Goal: Task Accomplishment & Management: Manage account settings

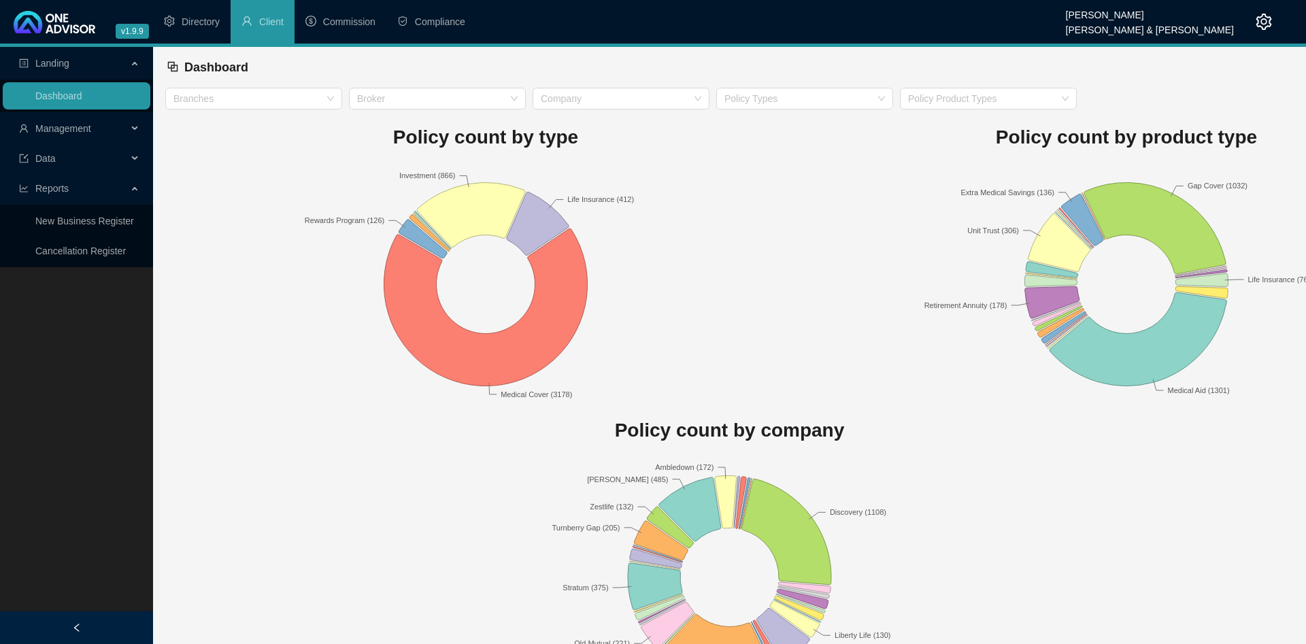
click at [699, 192] on rect at bounding box center [485, 284] width 641 height 238
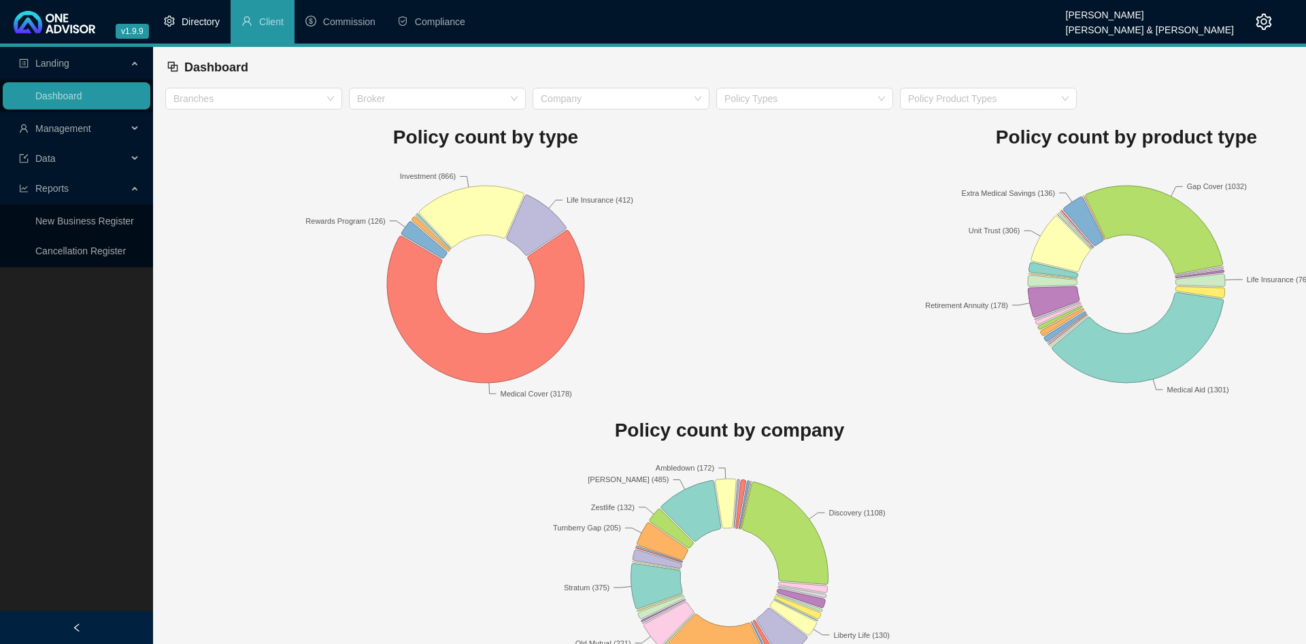
click at [214, 26] on span "Directory" at bounding box center [201, 21] width 38 height 11
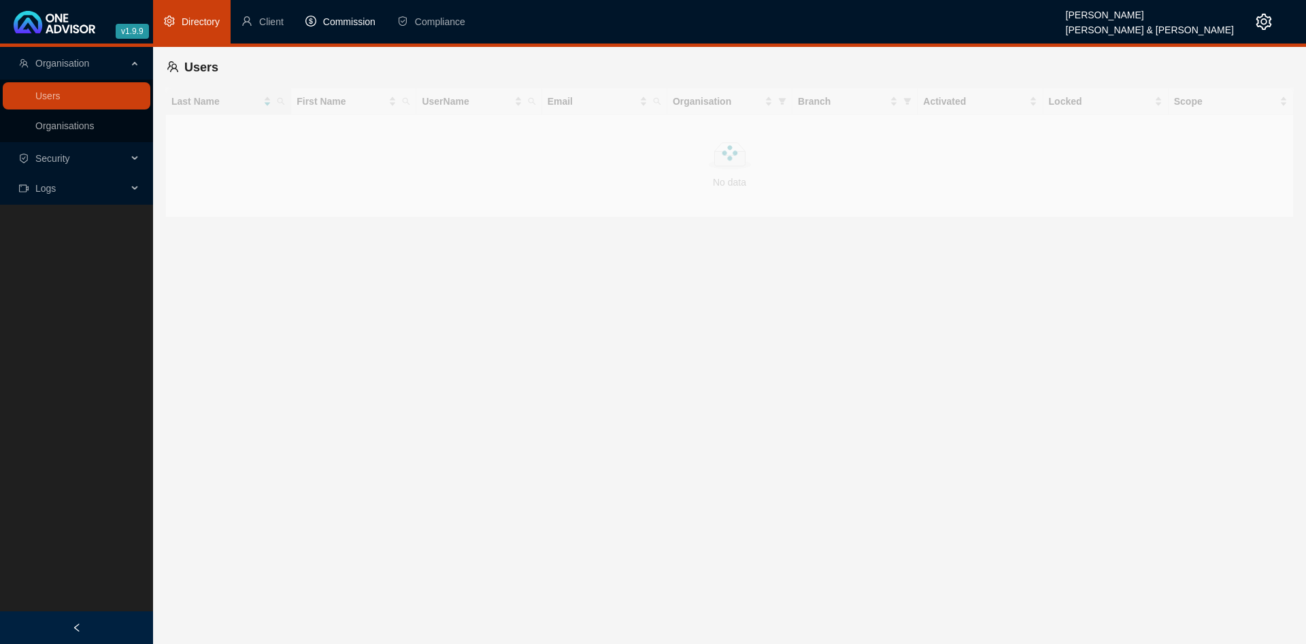
click at [331, 25] on span "Commission" at bounding box center [349, 21] width 52 height 11
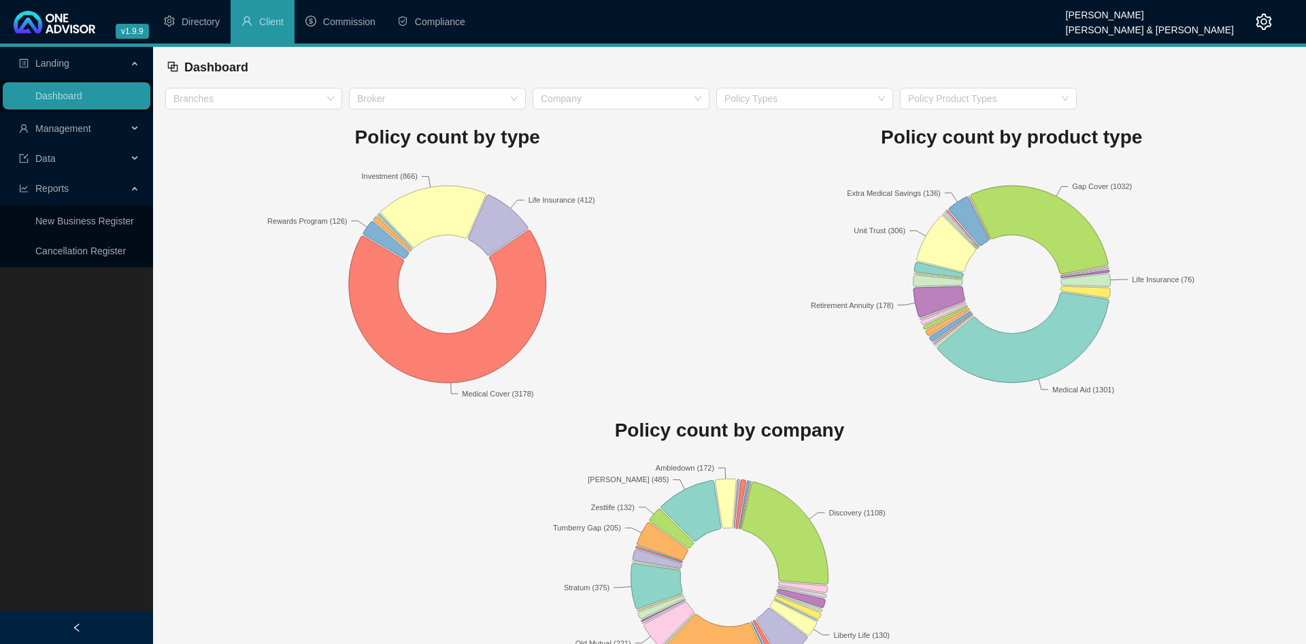
click at [82, 117] on span "Management" at bounding box center [73, 128] width 108 height 27
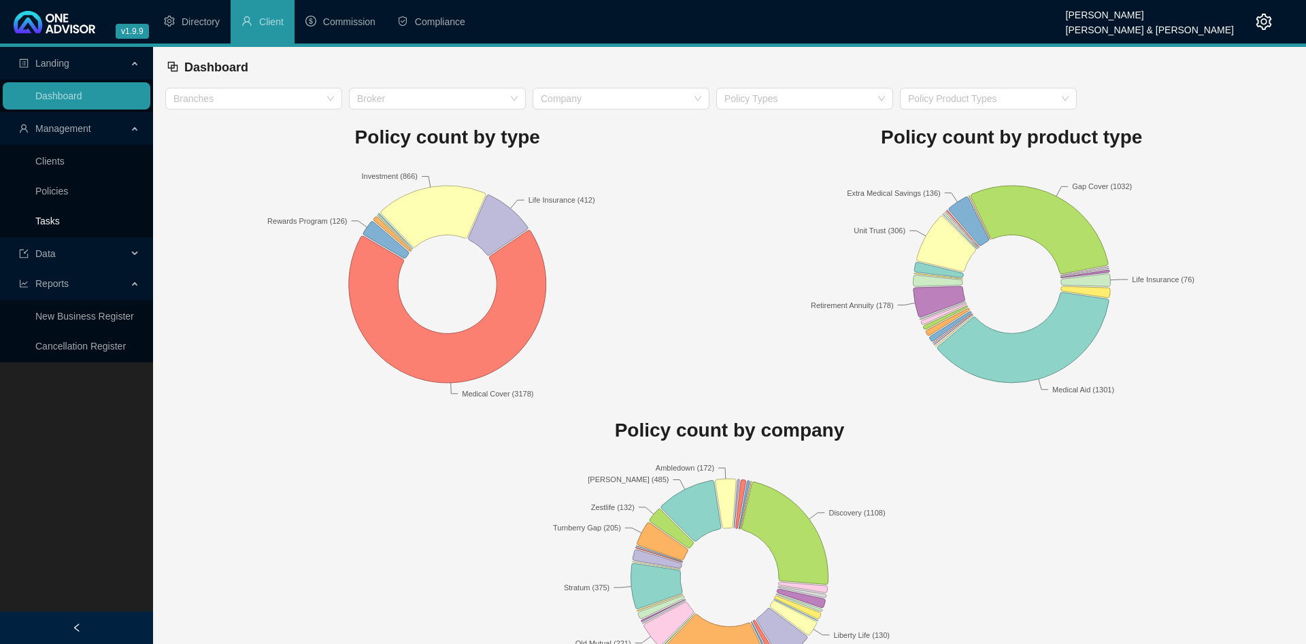
click at [60, 224] on link "Tasks" at bounding box center [47, 221] width 24 height 11
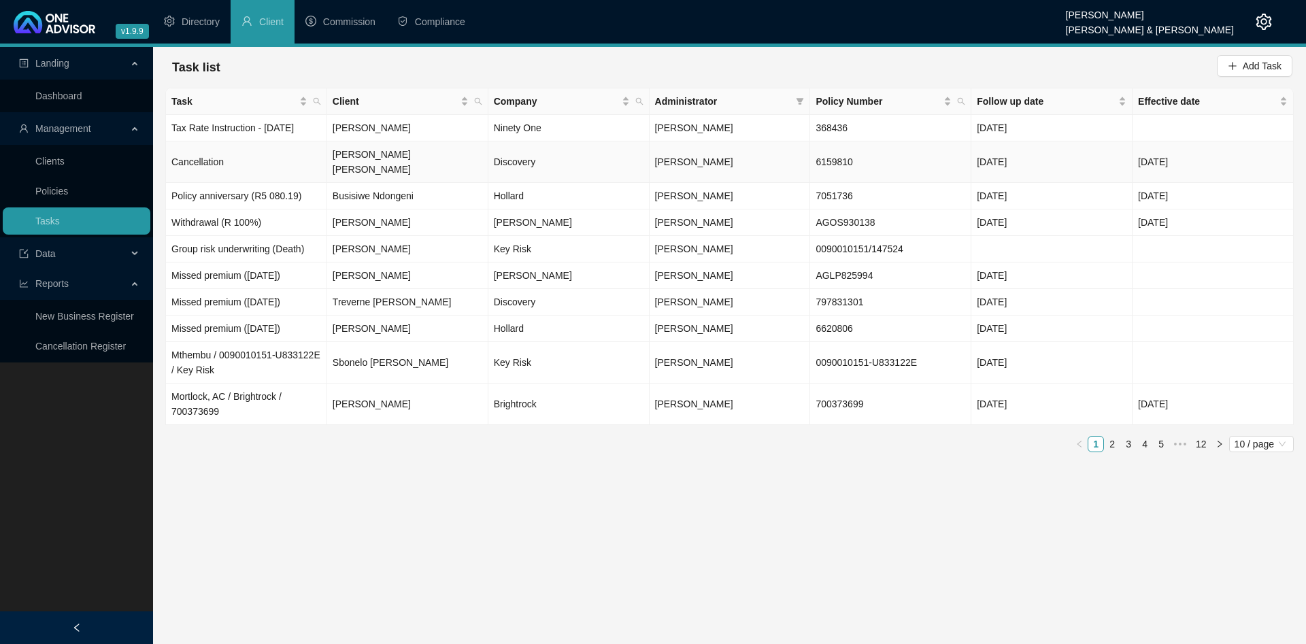
click at [277, 156] on td "Cancellation" at bounding box center [246, 161] width 161 height 41
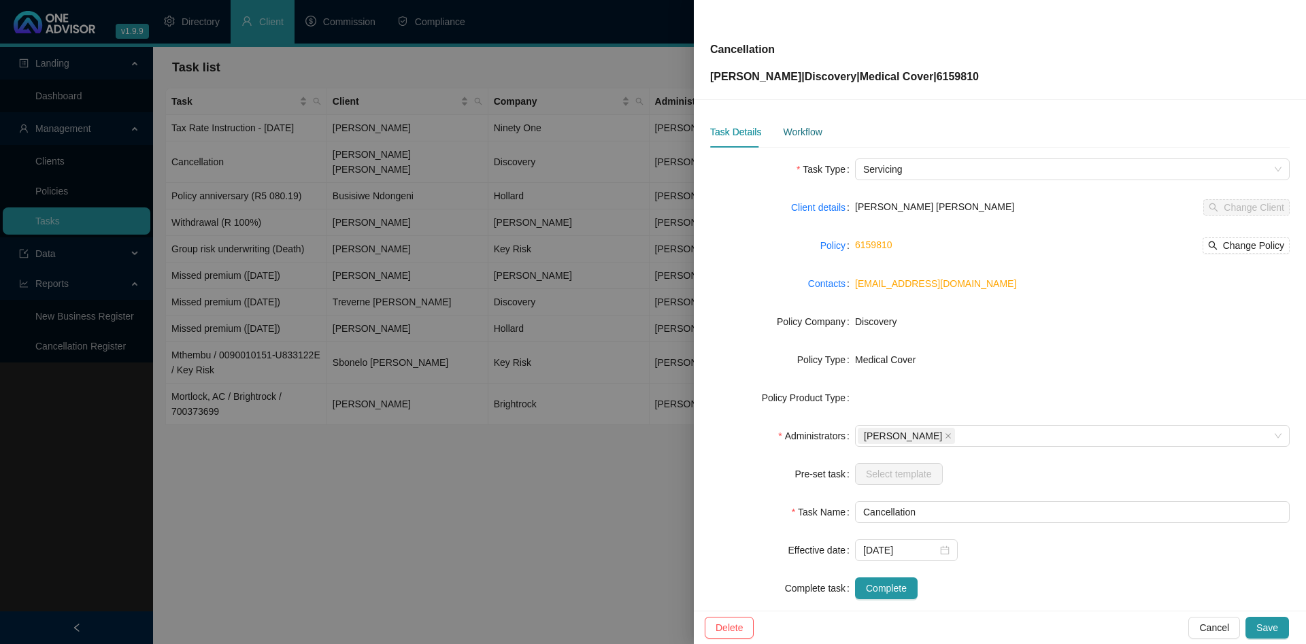
click at [803, 136] on div "Workflow" at bounding box center [802, 131] width 39 height 15
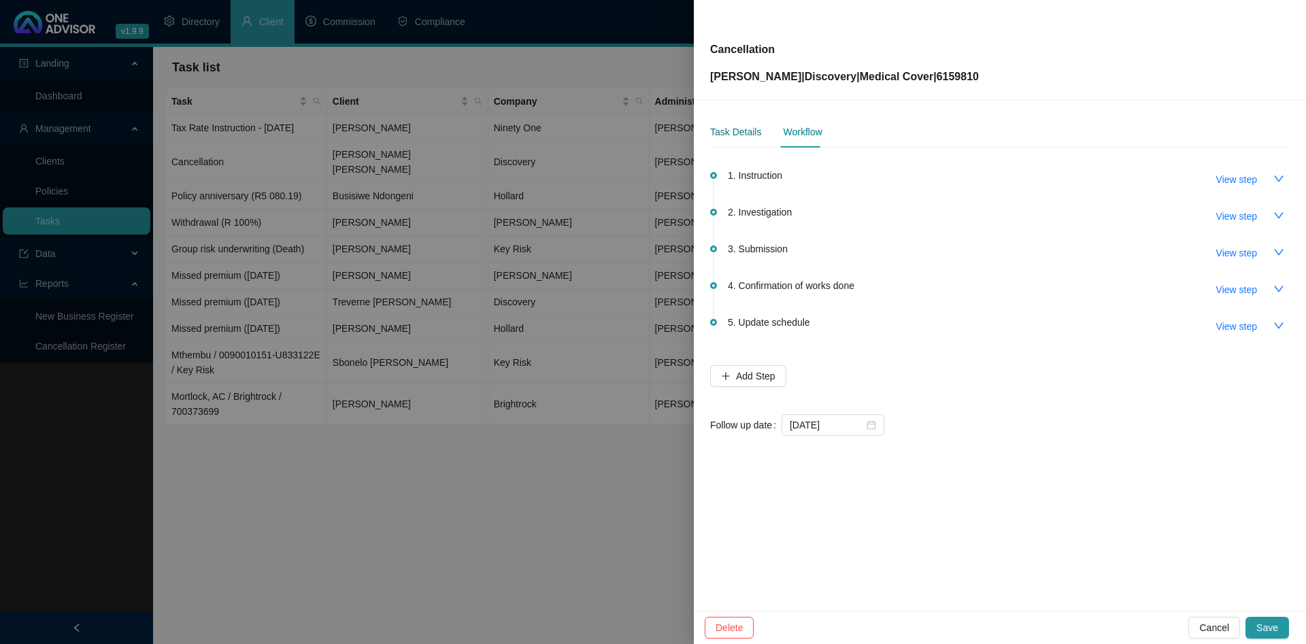
click at [725, 129] on div "Task Details" at bounding box center [735, 131] width 51 height 15
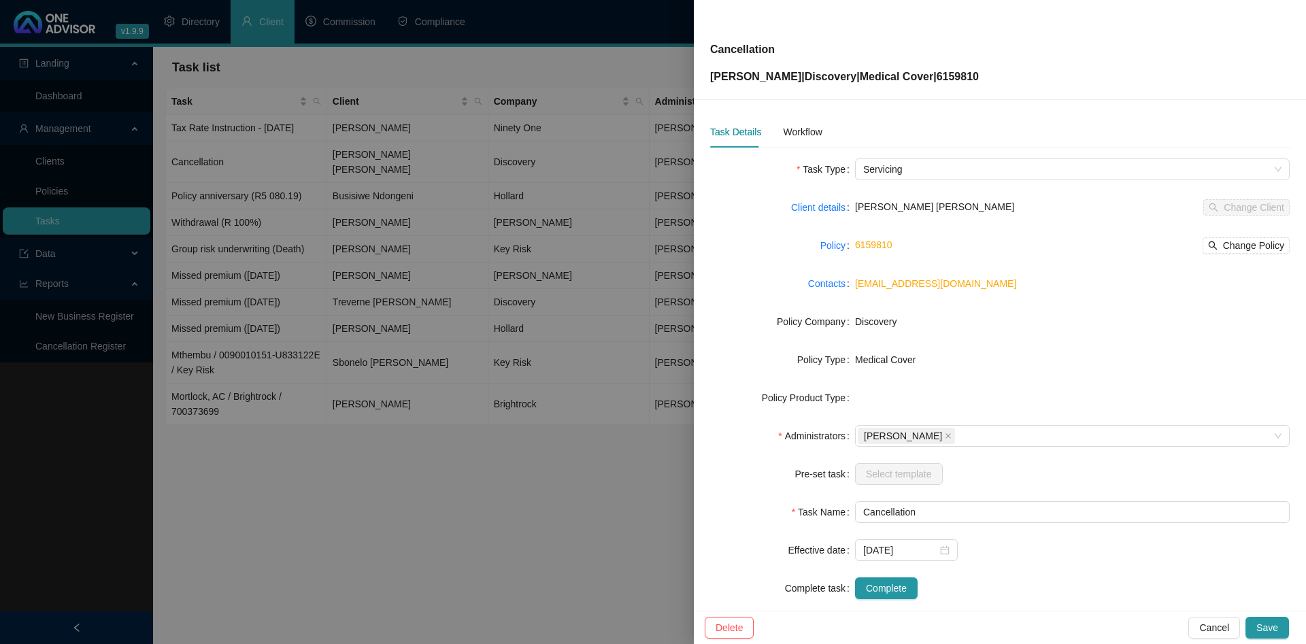
click at [490, 201] on div at bounding box center [653, 322] width 1306 height 644
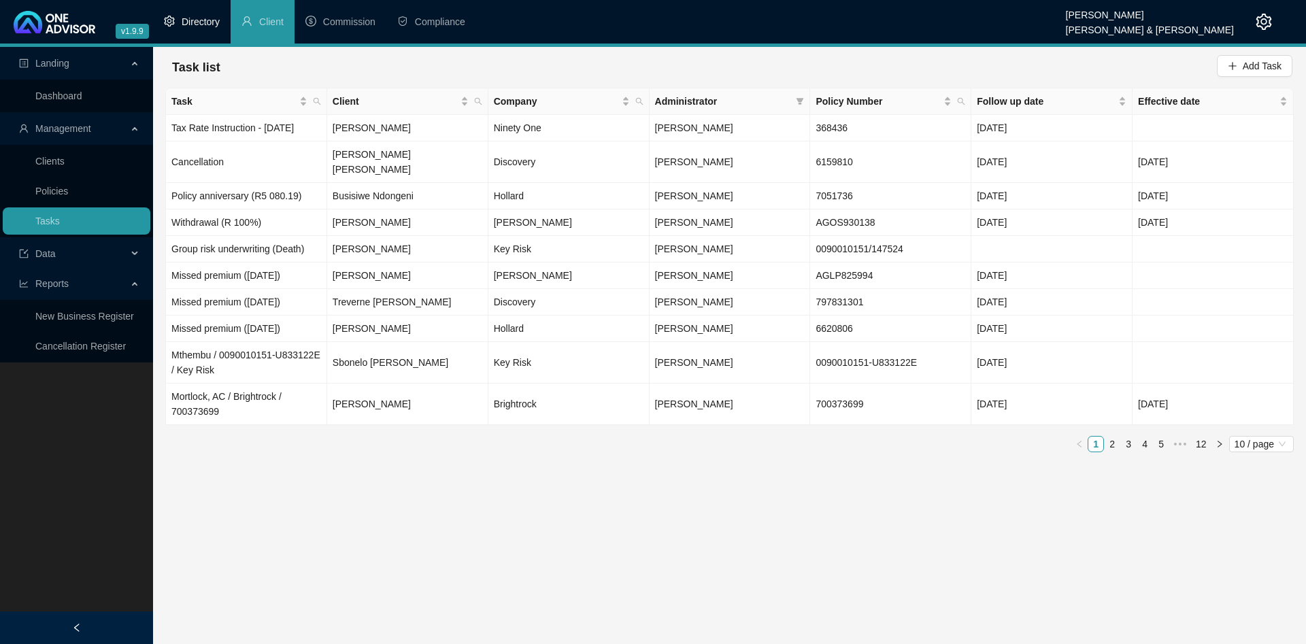
click at [197, 27] on span "Directory" at bounding box center [201, 21] width 38 height 11
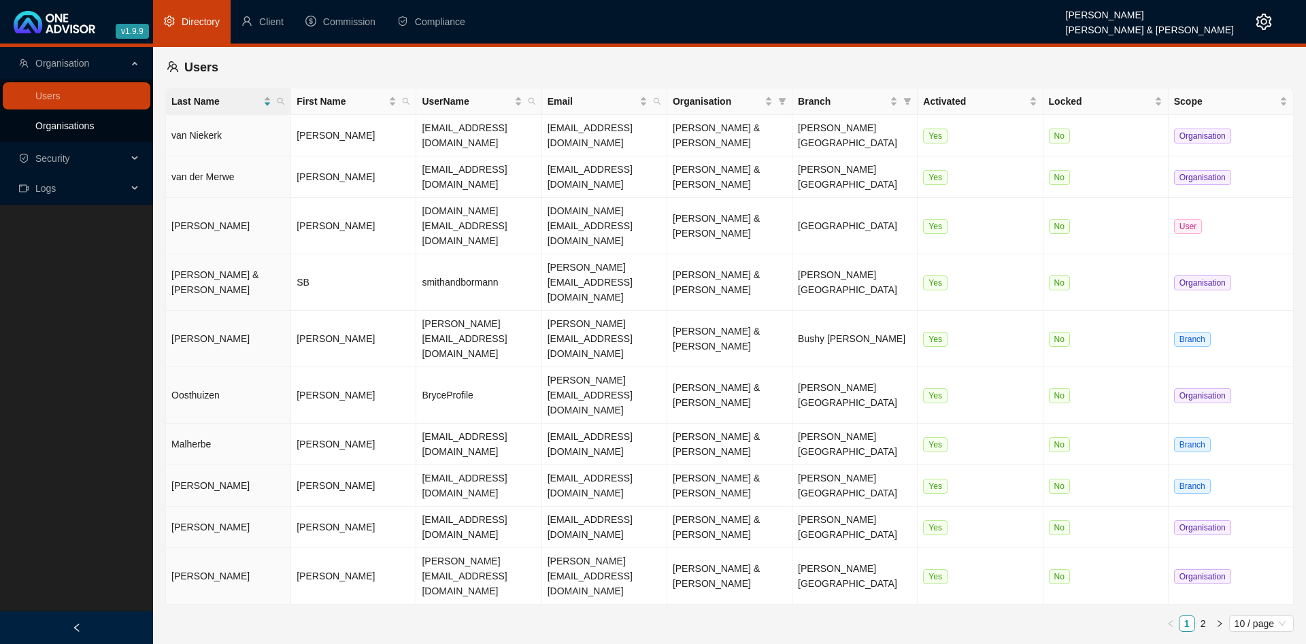
click at [86, 123] on link "Organisations" at bounding box center [64, 125] width 58 height 11
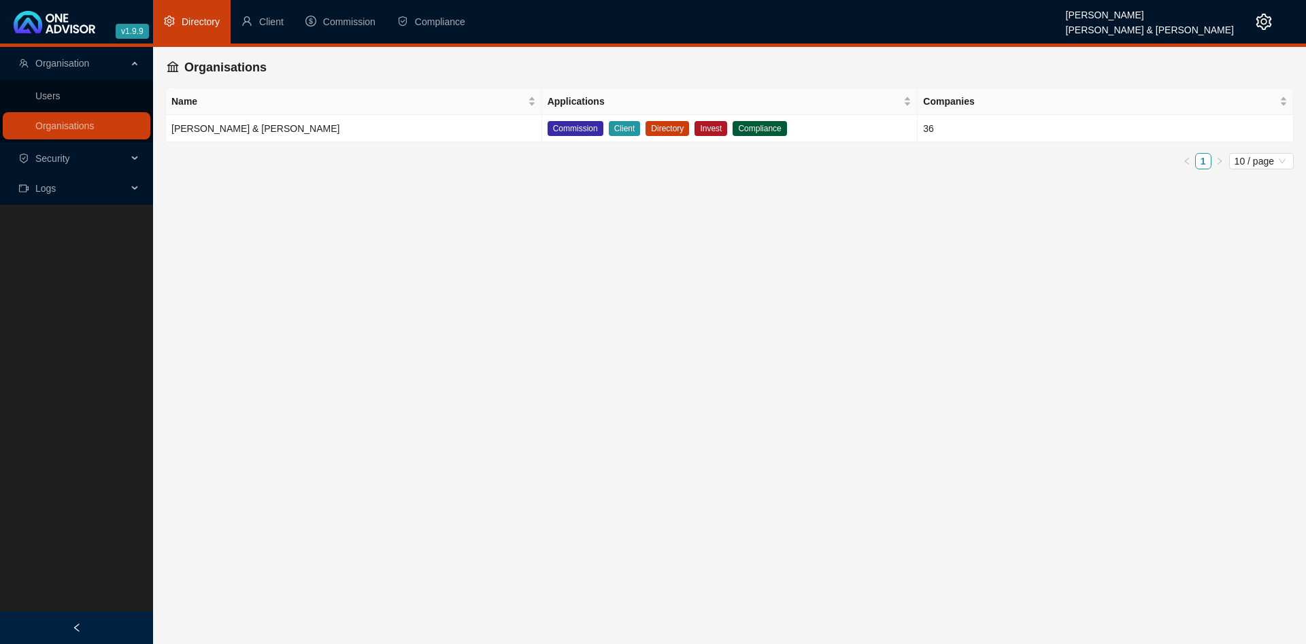
click at [996, 128] on td "36" at bounding box center [1105, 128] width 376 height 27
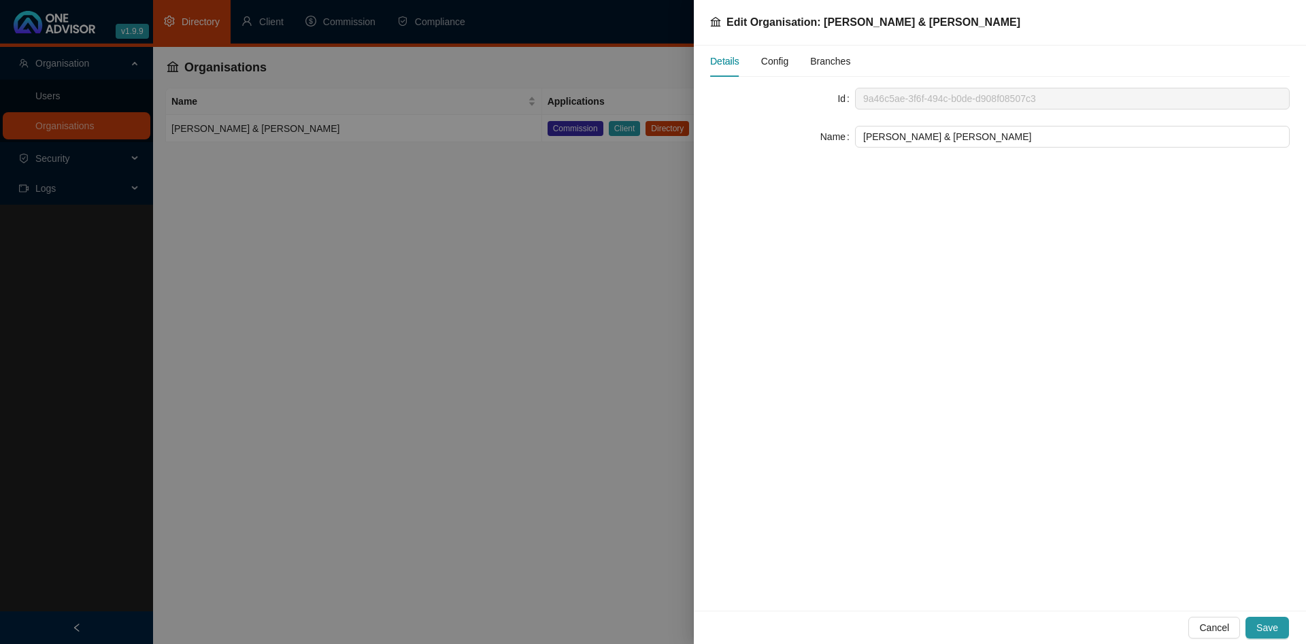
click at [771, 62] on span "Config" at bounding box center [774, 61] width 27 height 10
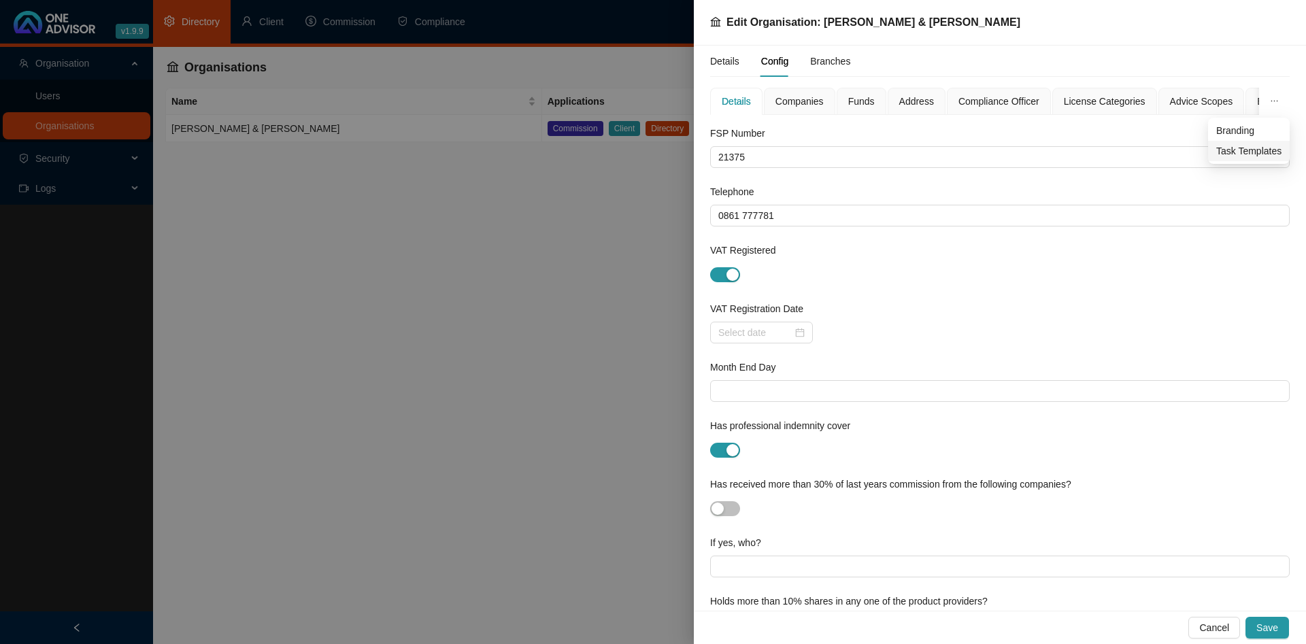
click at [1249, 157] on span "Task Templates" at bounding box center [1248, 151] width 65 height 15
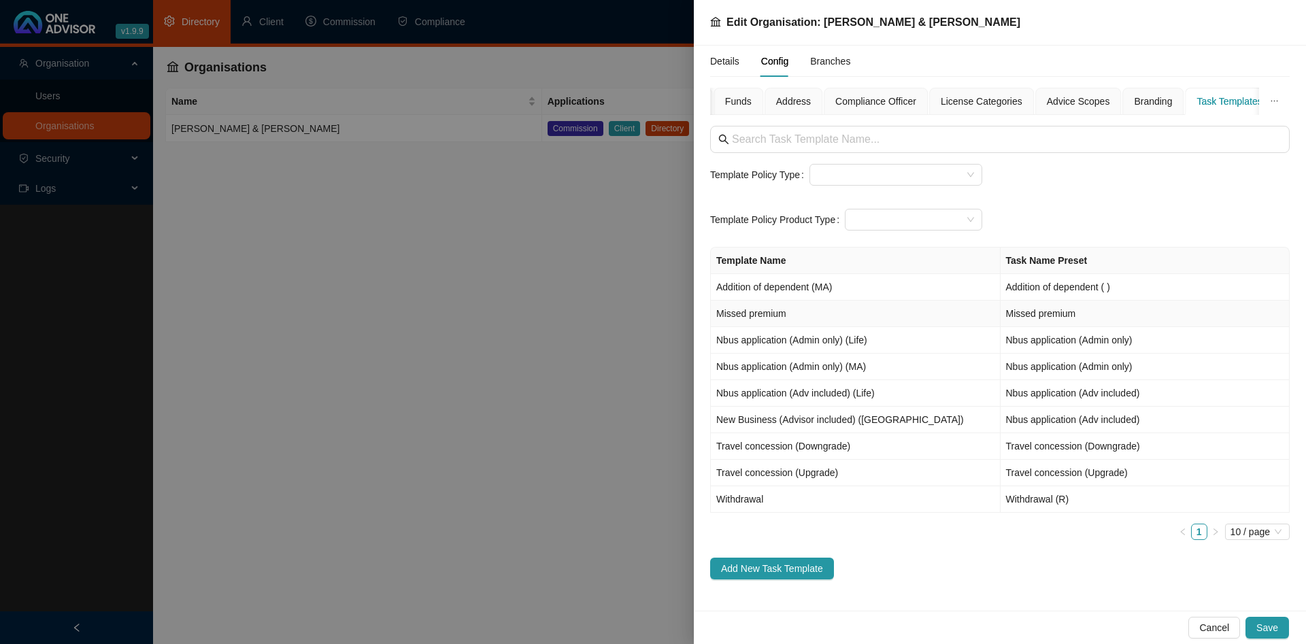
click at [367, 309] on div at bounding box center [653, 322] width 1306 height 644
